Goal: Feedback & Contribution: Leave review/rating

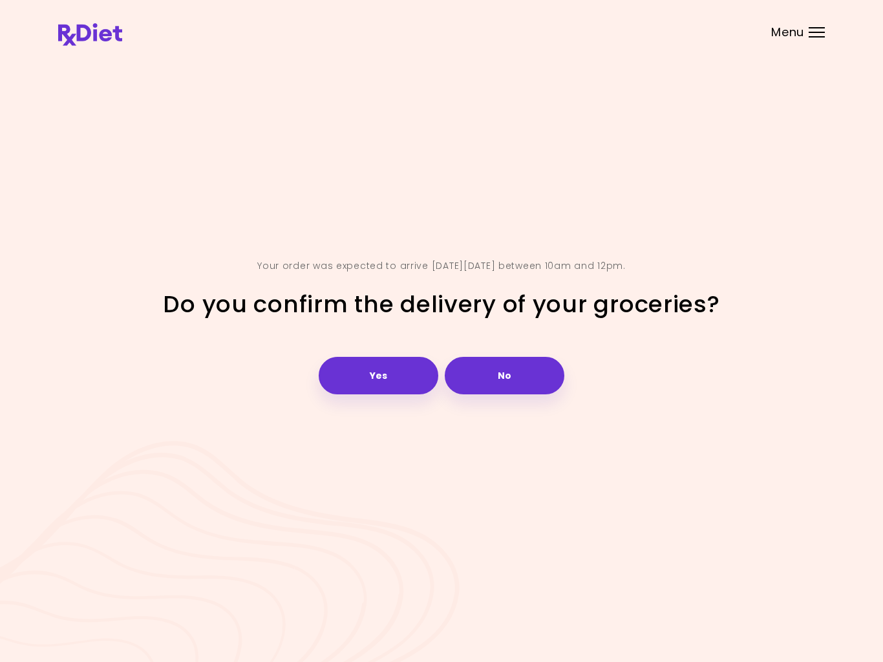
click at [383, 379] on button "Yes" at bounding box center [379, 375] width 120 height 37
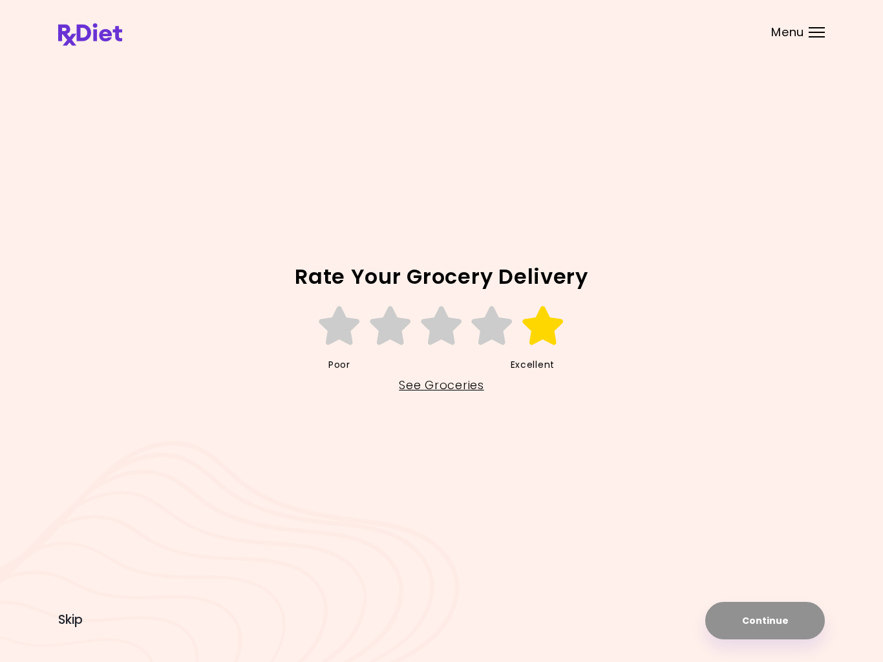
click at [546, 330] on icon at bounding box center [543, 325] width 45 height 39
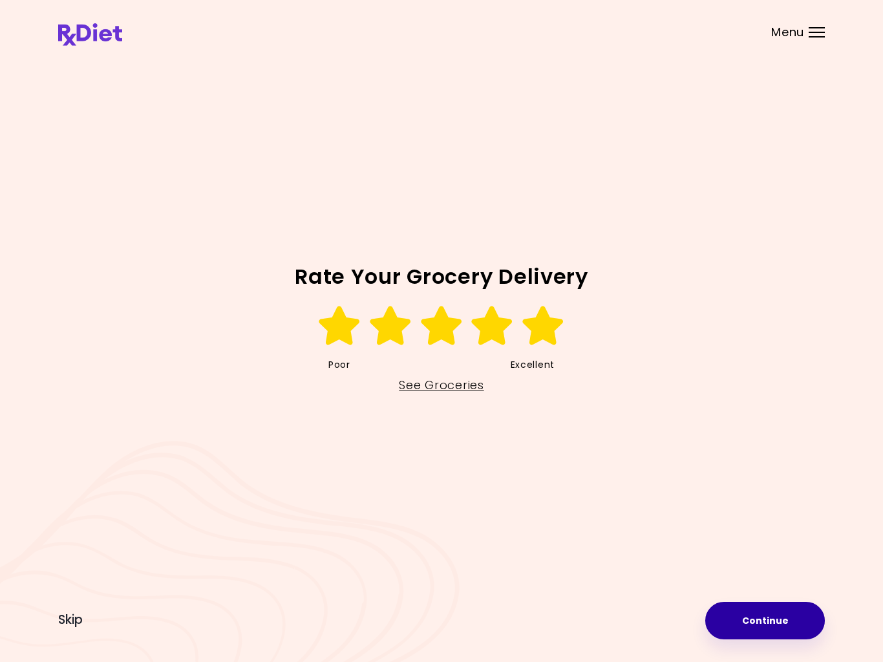
click at [765, 610] on button "Continue" at bounding box center [765, 620] width 120 height 37
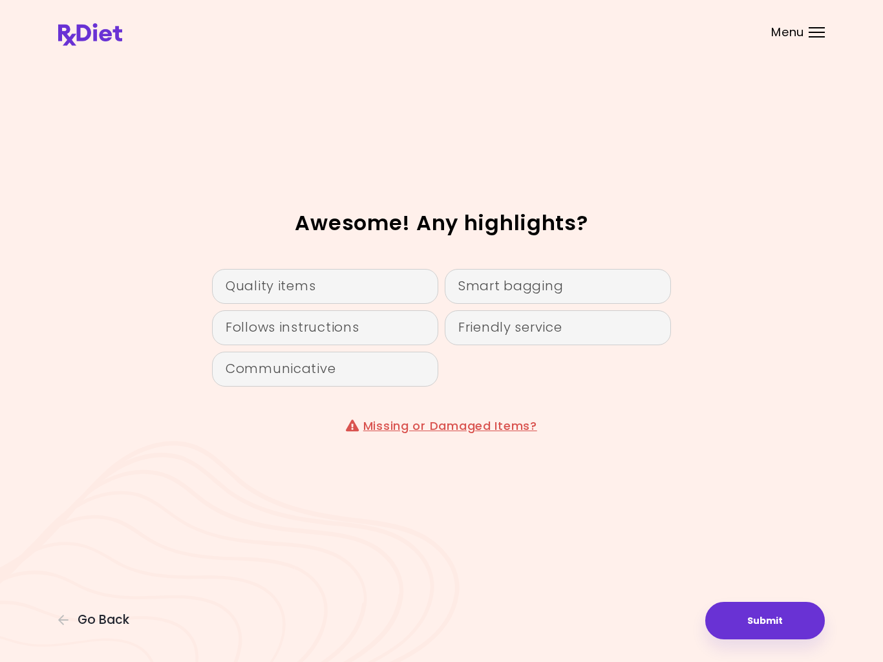
click at [383, 294] on div "Quality items" at bounding box center [325, 286] width 226 height 35
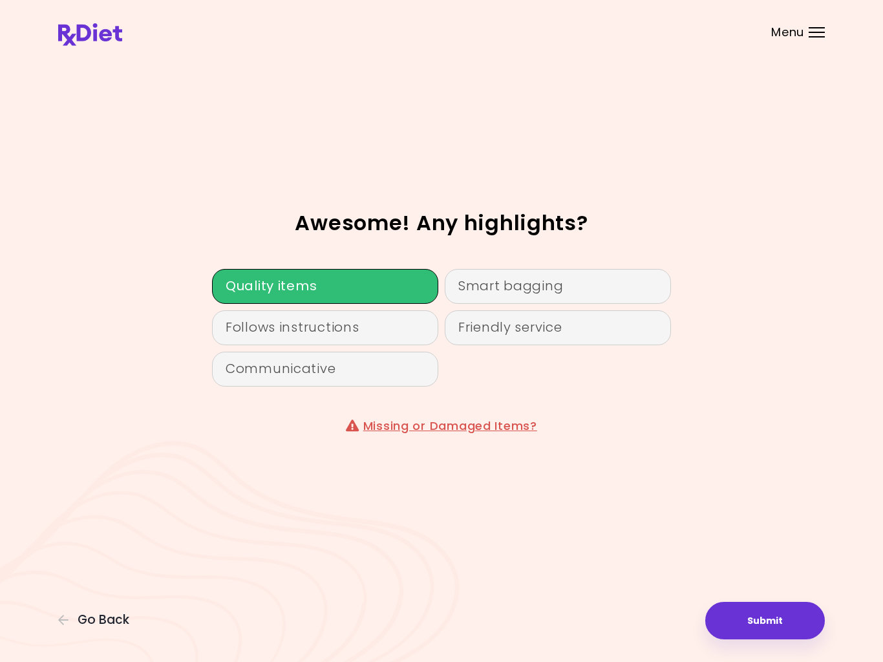
click at [497, 330] on div "Friendly service" at bounding box center [558, 327] width 226 height 35
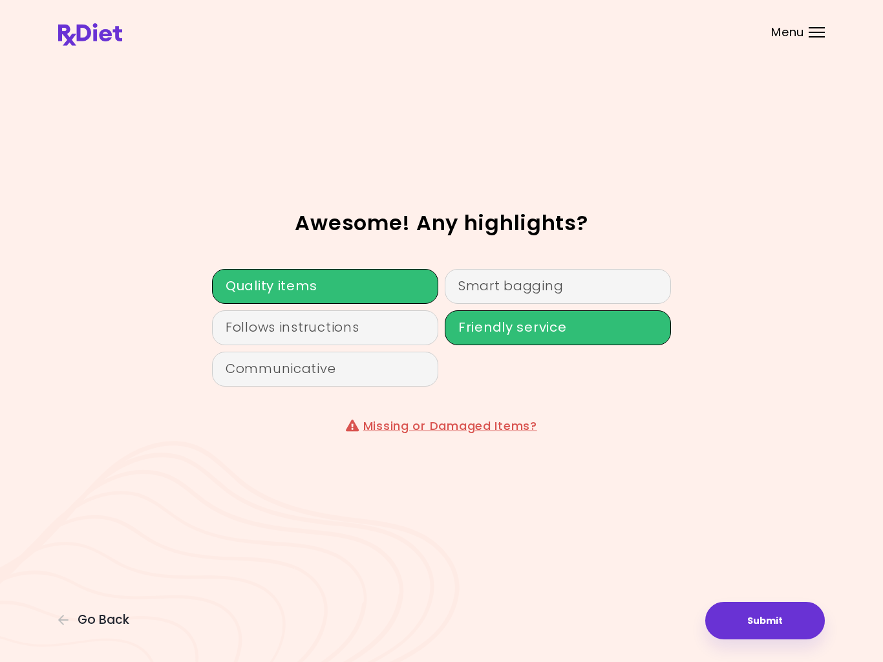
click at [524, 283] on div "Smart bagging" at bounding box center [558, 286] width 226 height 35
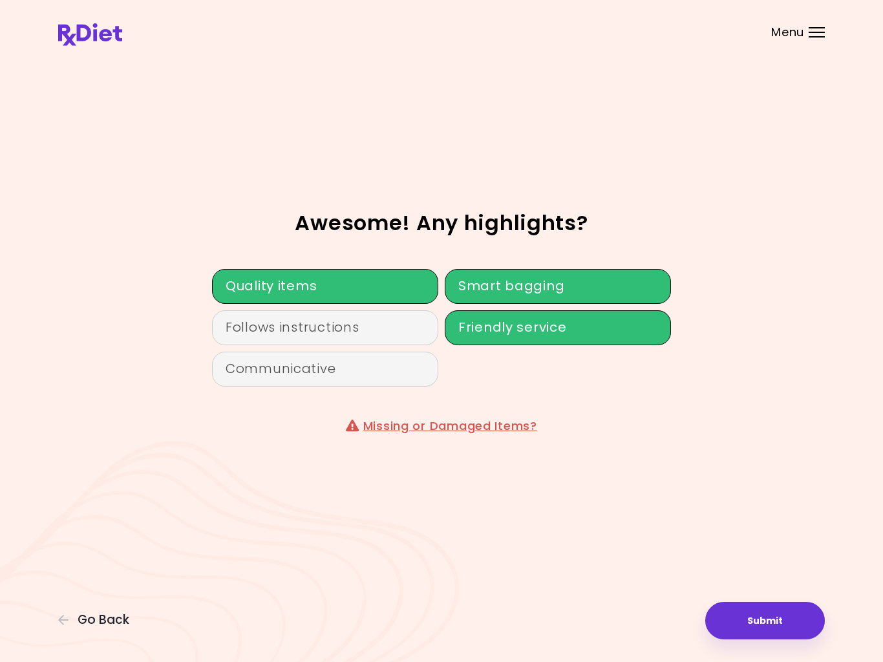
click at [378, 365] on div "Communicative" at bounding box center [325, 369] width 226 height 35
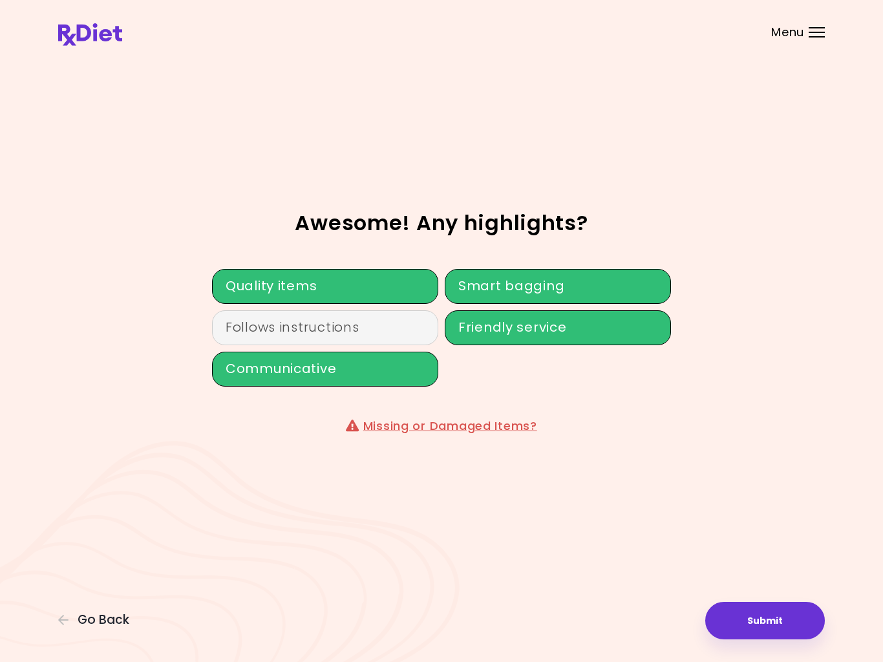
click at [389, 321] on div "Follows instructions" at bounding box center [325, 327] width 226 height 35
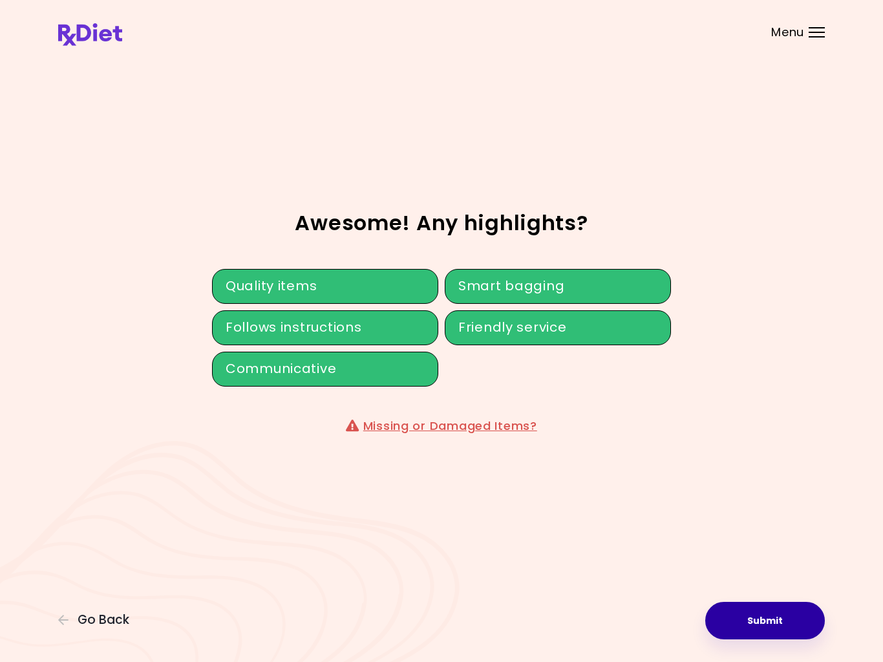
click at [766, 610] on button "Submit" at bounding box center [765, 620] width 120 height 37
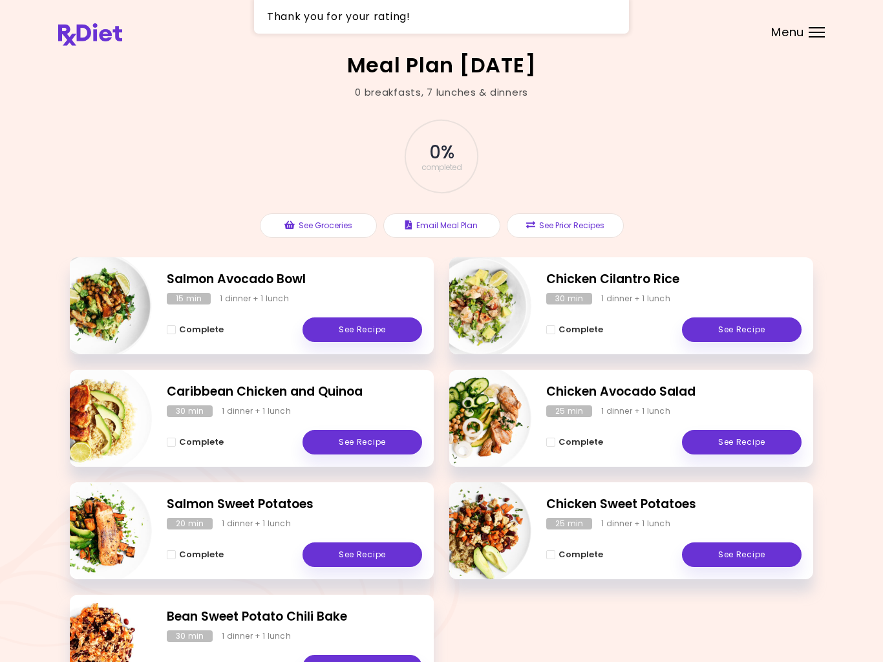
click at [578, 226] on button "See Prior Recipes" at bounding box center [565, 225] width 117 height 25
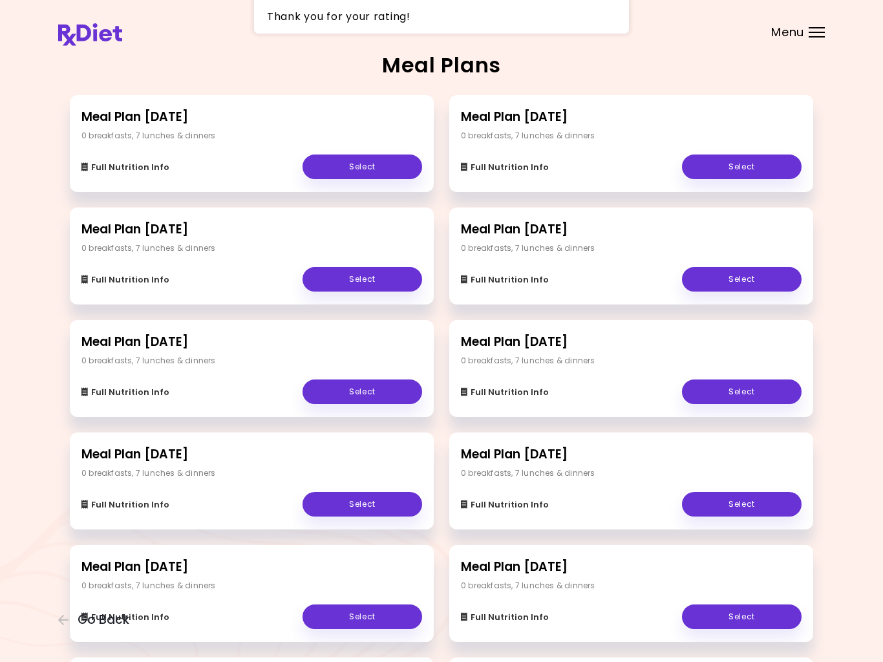
click at [729, 162] on link "Select" at bounding box center [742, 166] width 120 height 25
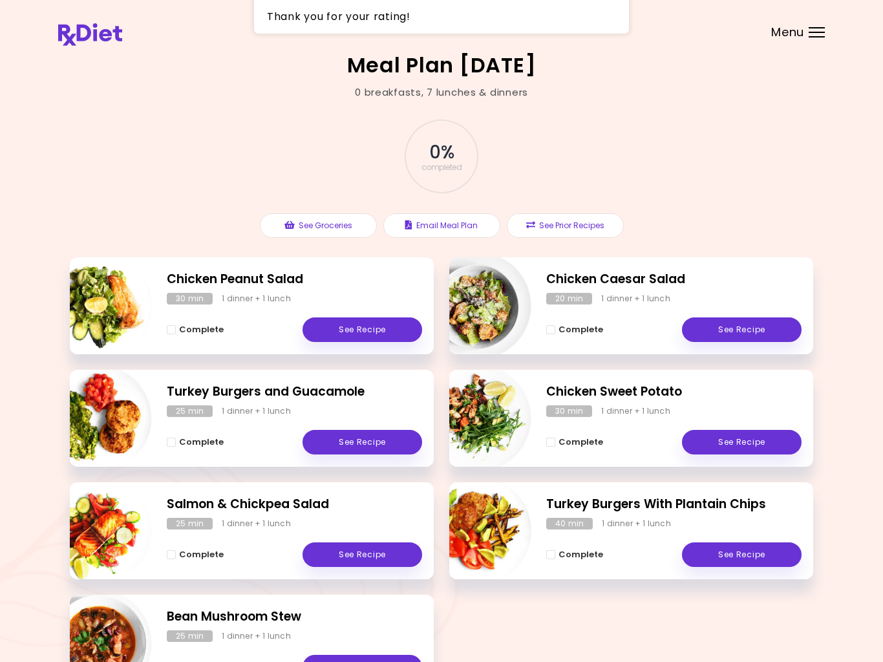
click at [369, 437] on link "See Recipe" at bounding box center [362, 442] width 120 height 25
